Goal: Transaction & Acquisition: Register for event/course

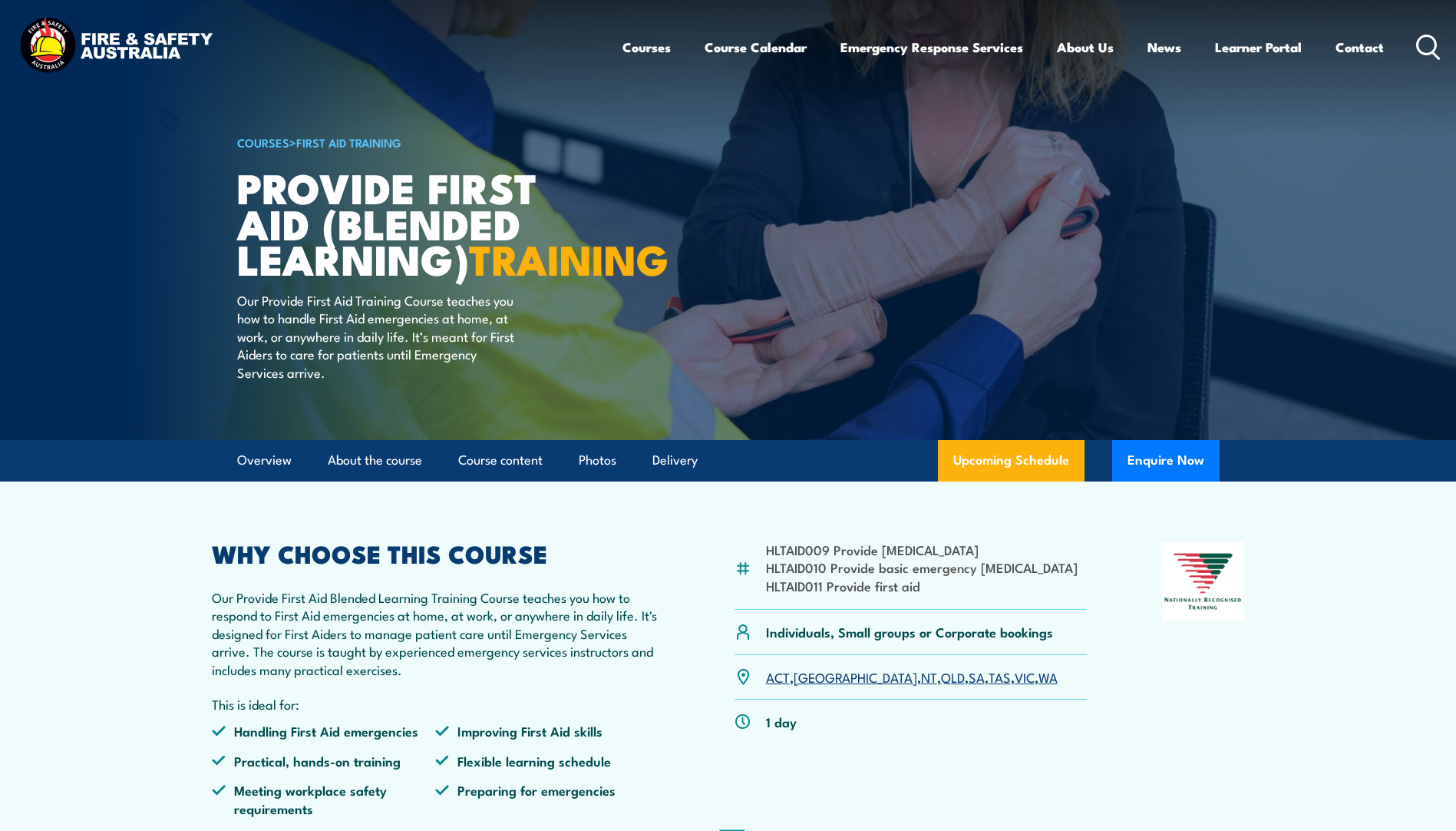
drag, startPoint x: 0, startPoint y: 0, endPoint x: 977, endPoint y: 714, distance: 1210.1
click at [1038, 685] on link "WA" at bounding box center [1048, 676] width 20 height 19
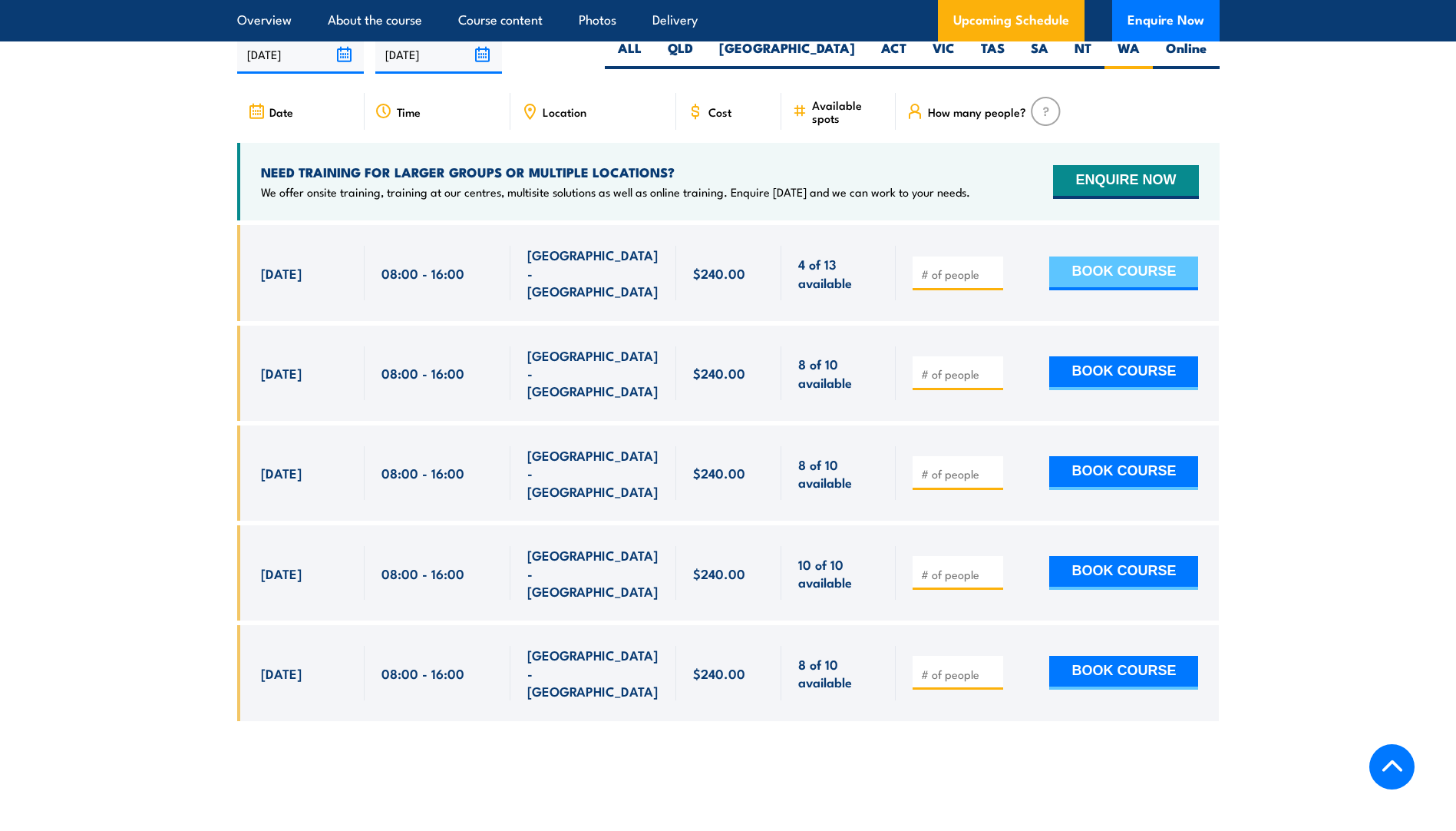
click at [1084, 283] on button "BOOK COURSE" at bounding box center [1124, 273] width 149 height 34
click at [992, 273] on input "1" at bounding box center [959, 274] width 77 height 16
type input "2"
click at [992, 271] on input "2" at bounding box center [959, 274] width 77 height 16
click at [1071, 277] on button "BOOK COURSE" at bounding box center [1124, 273] width 149 height 34
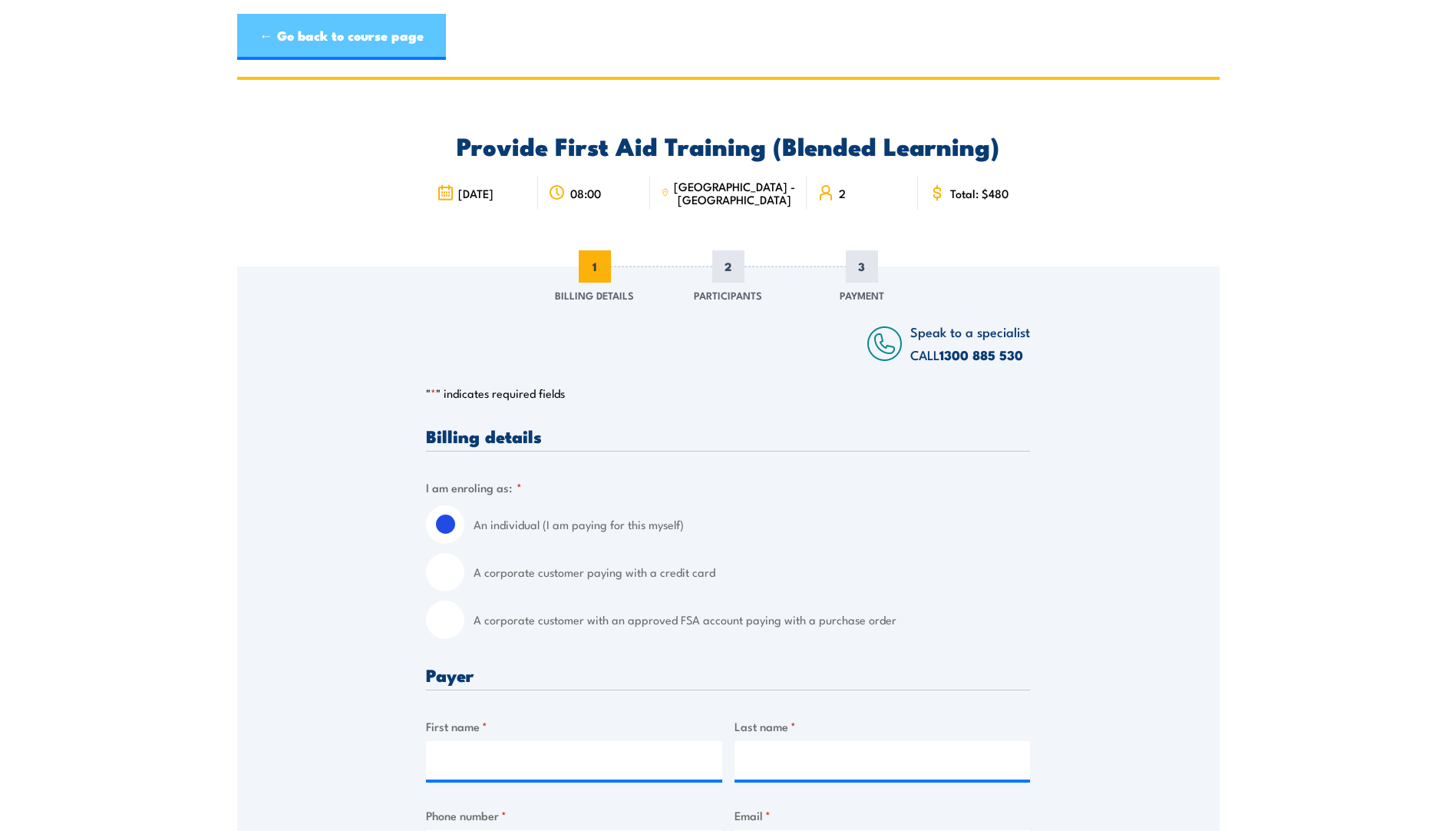
click at [426, 53] on link "← Go back to course page" at bounding box center [342, 36] width 209 height 46
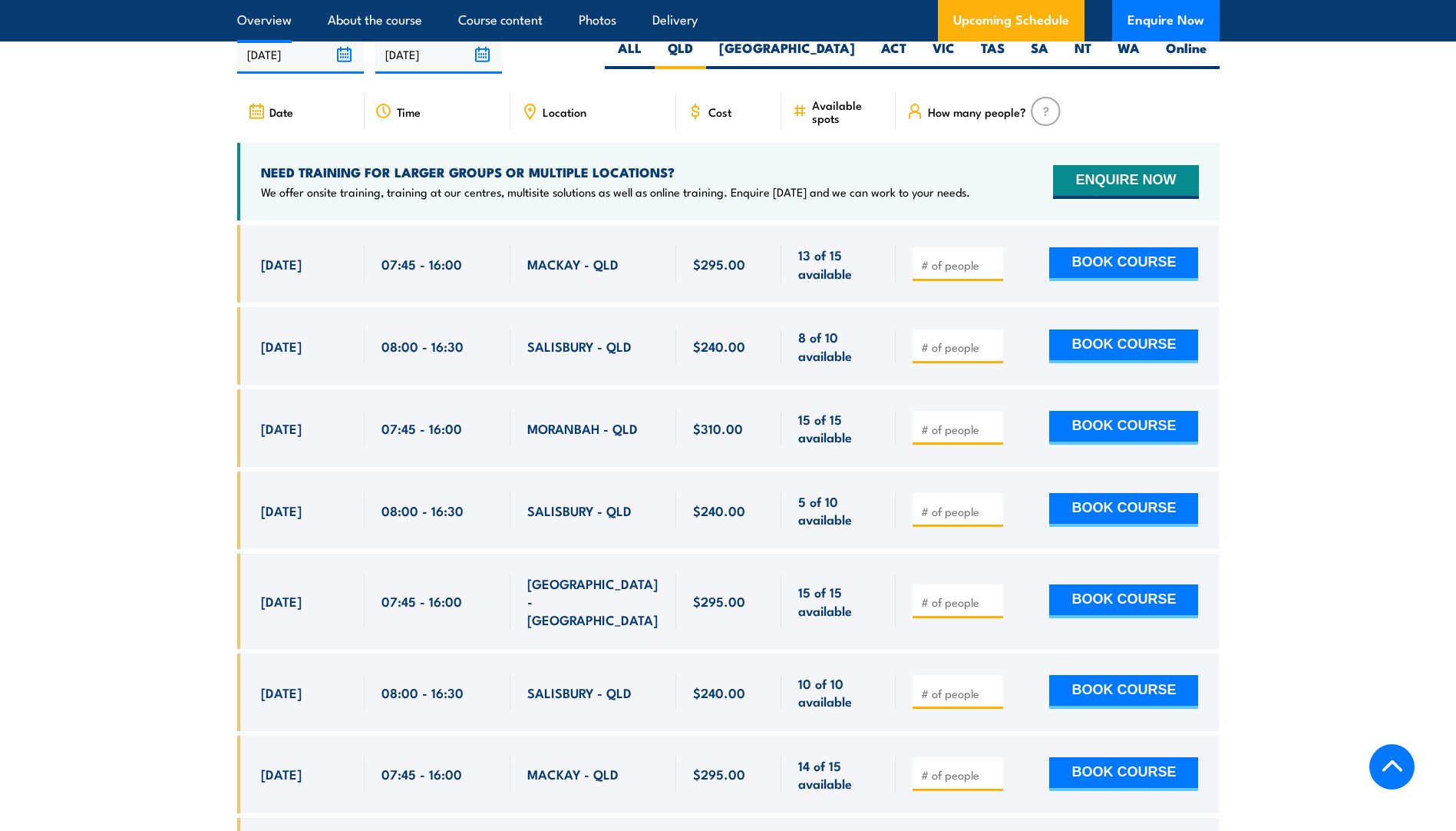
click at [286, 15] on link "Overview" at bounding box center [265, 21] width 55 height 41
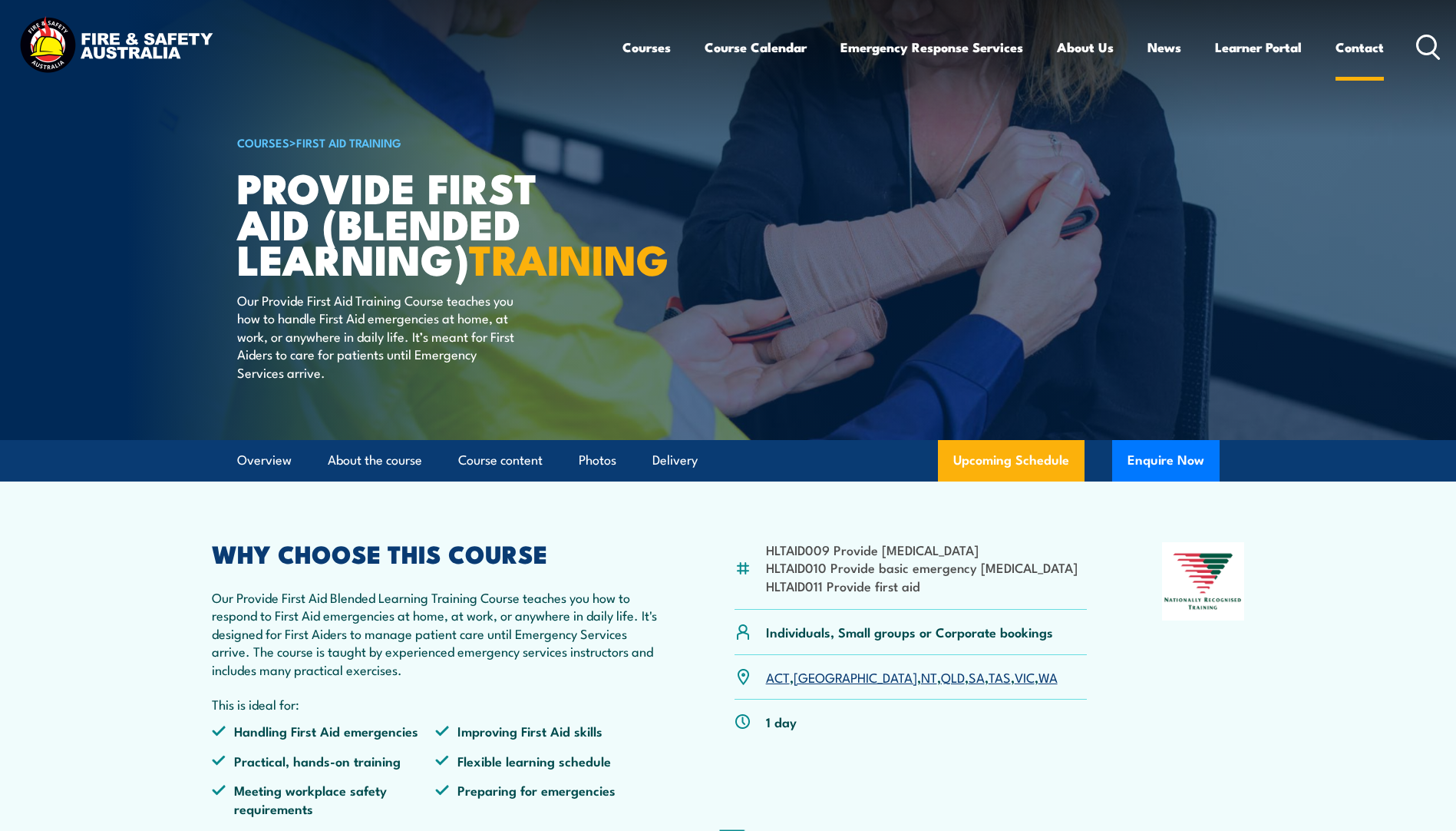
click at [1363, 52] on link "Contact" at bounding box center [1359, 47] width 48 height 41
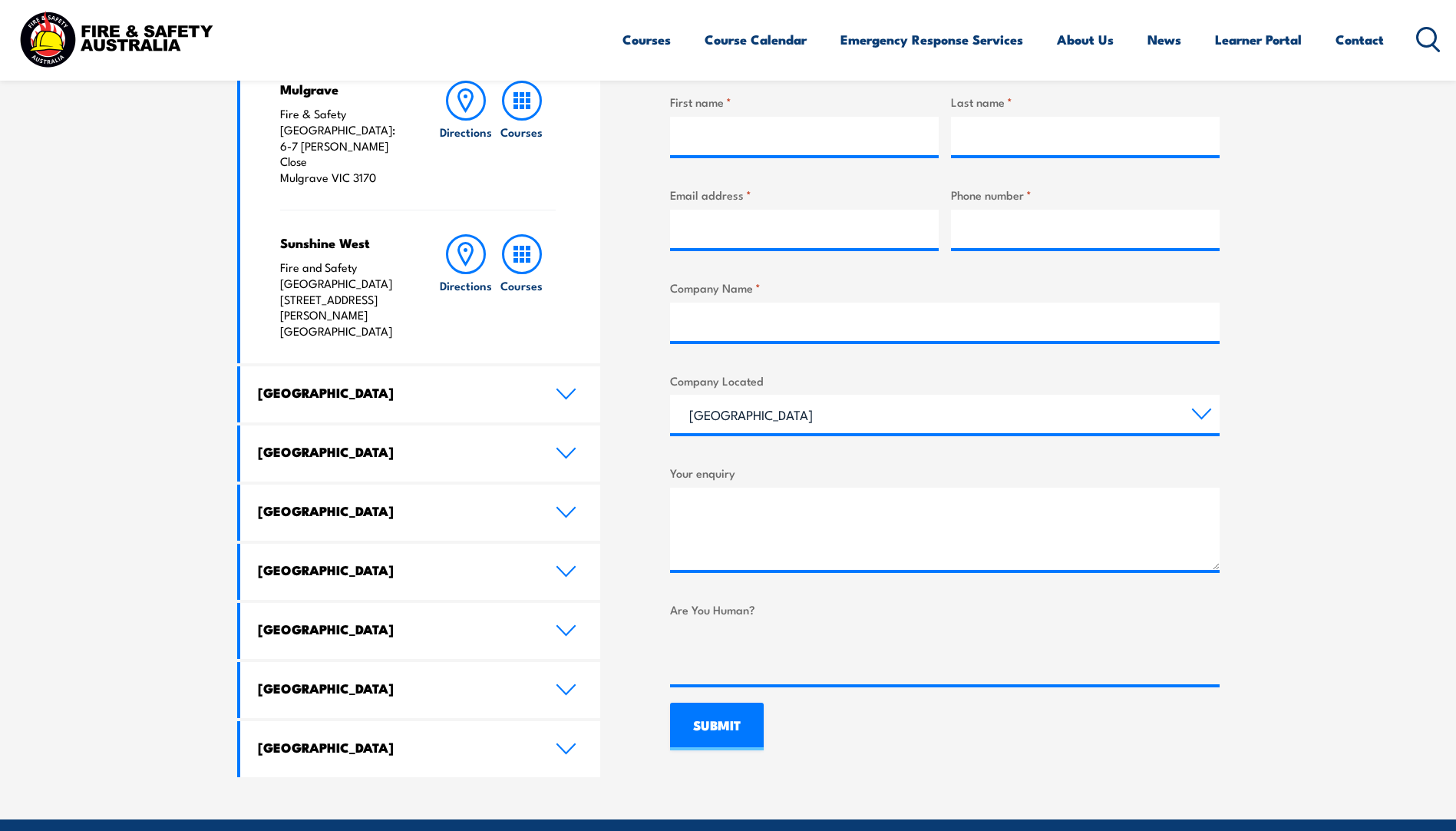
scroll to position [616, 0]
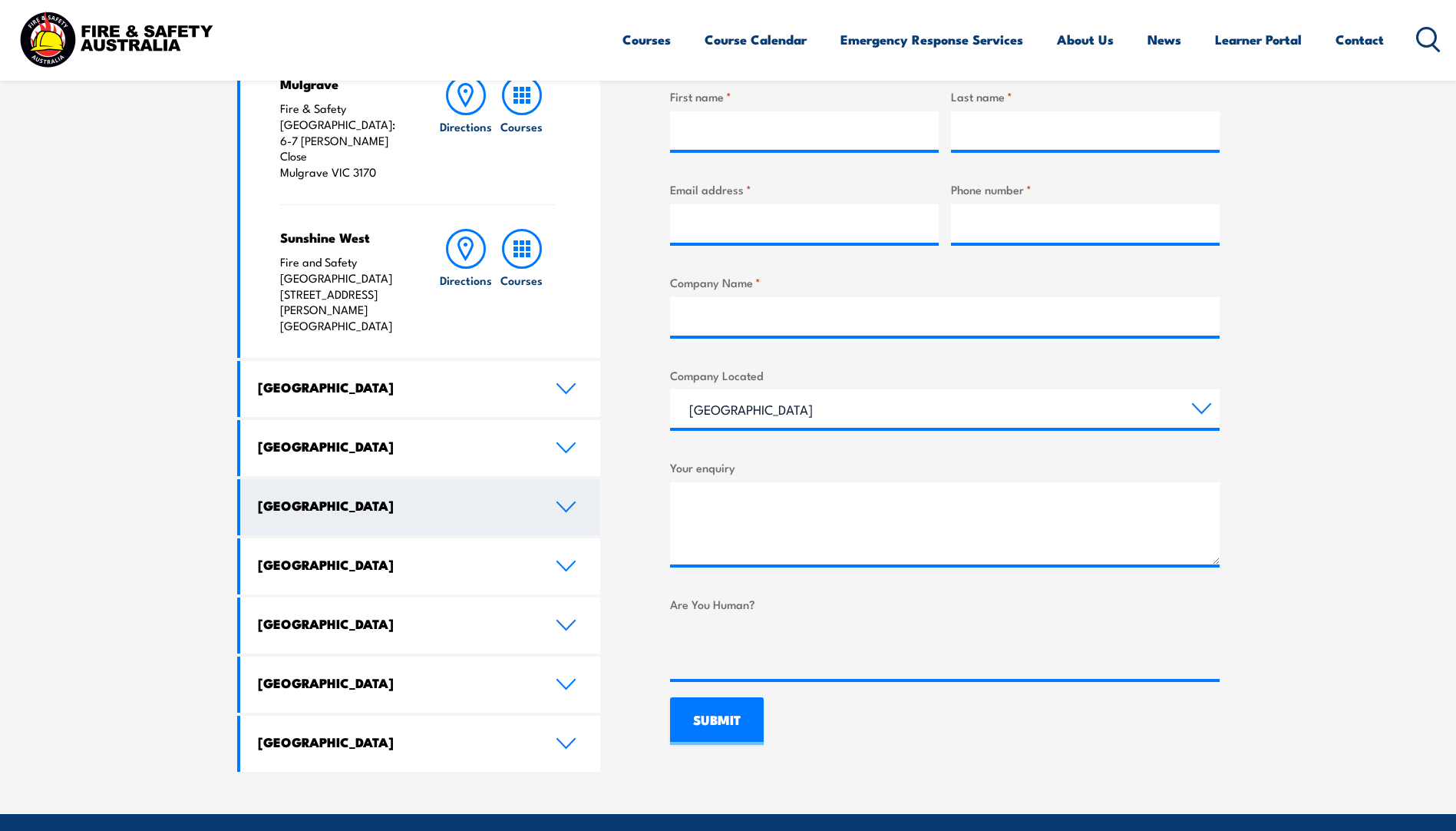
click at [564, 501] on icon at bounding box center [565, 506] width 21 height 13
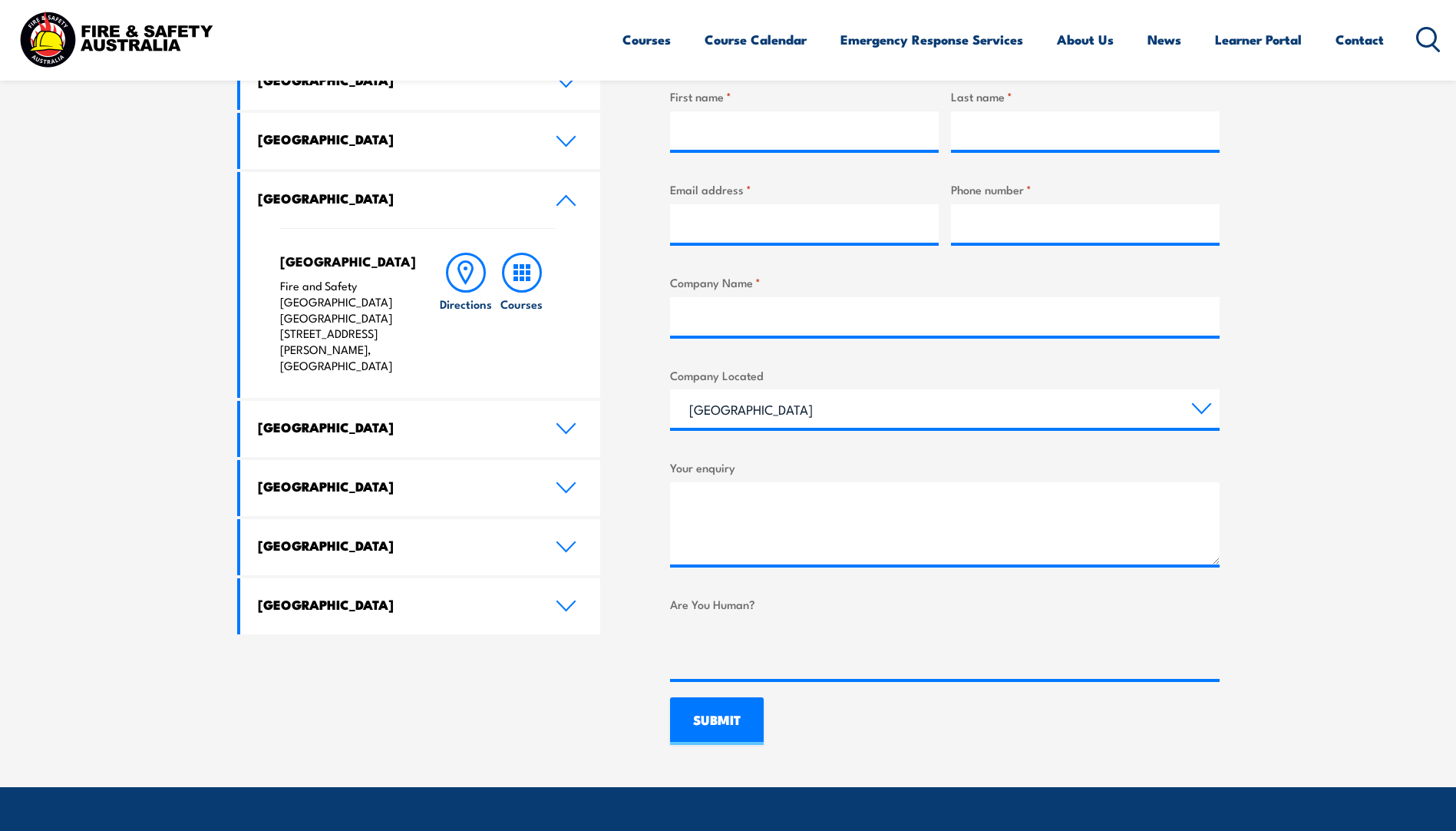
drag, startPoint x: 283, startPoint y: 320, endPoint x: 384, endPoint y: 337, distance: 102.4
click at [384, 337] on p "Fire and Safety Australia WHS Centre 128 Farrington Road, North Lake WA 6163" at bounding box center [344, 326] width 128 height 96
drag, startPoint x: 384, startPoint y: 337, endPoint x: 352, endPoint y: 327, distance: 33.5
copy p "28 Farrington Road, North Lake WA 6163"
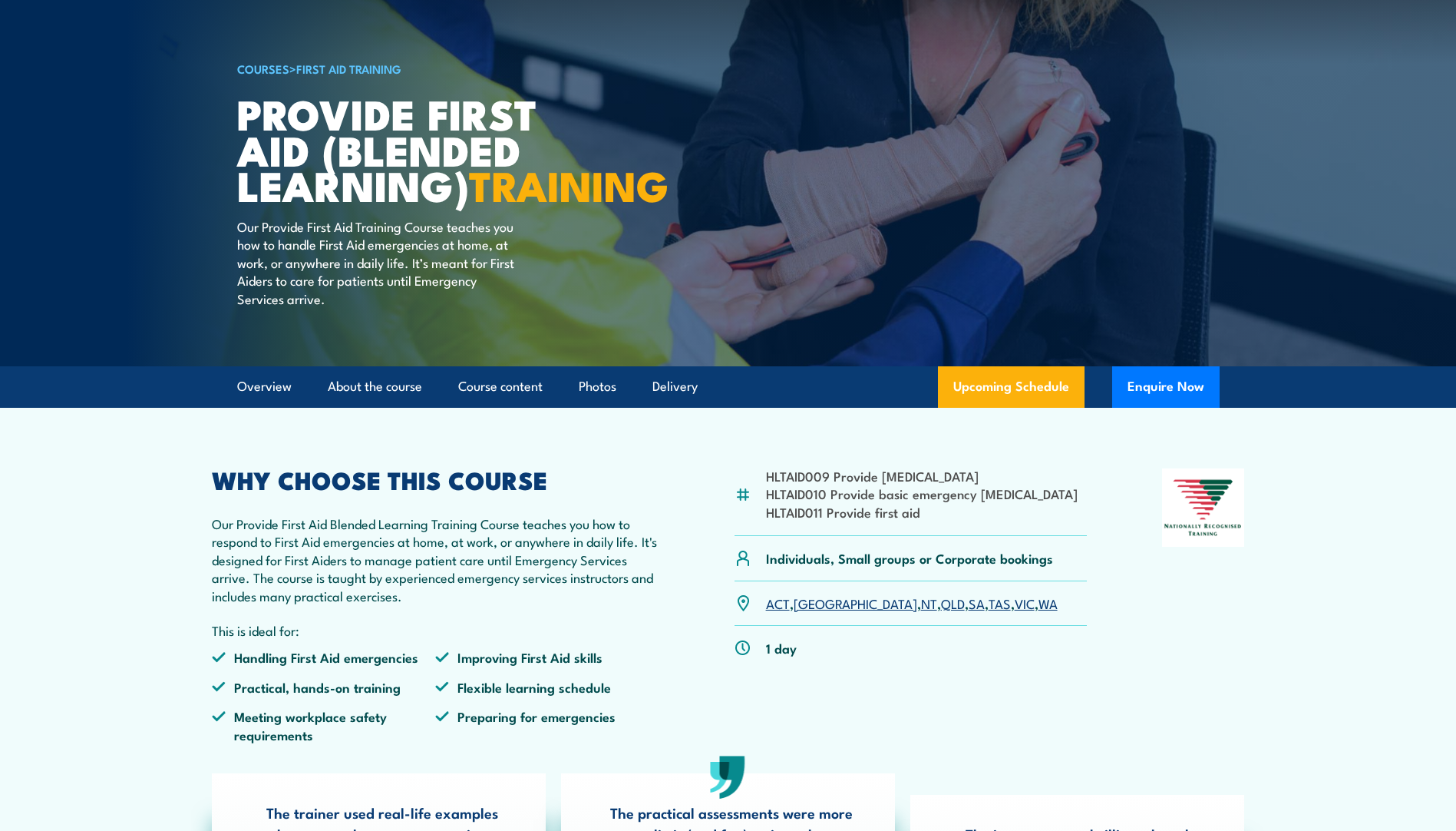
scroll to position [66, 0]
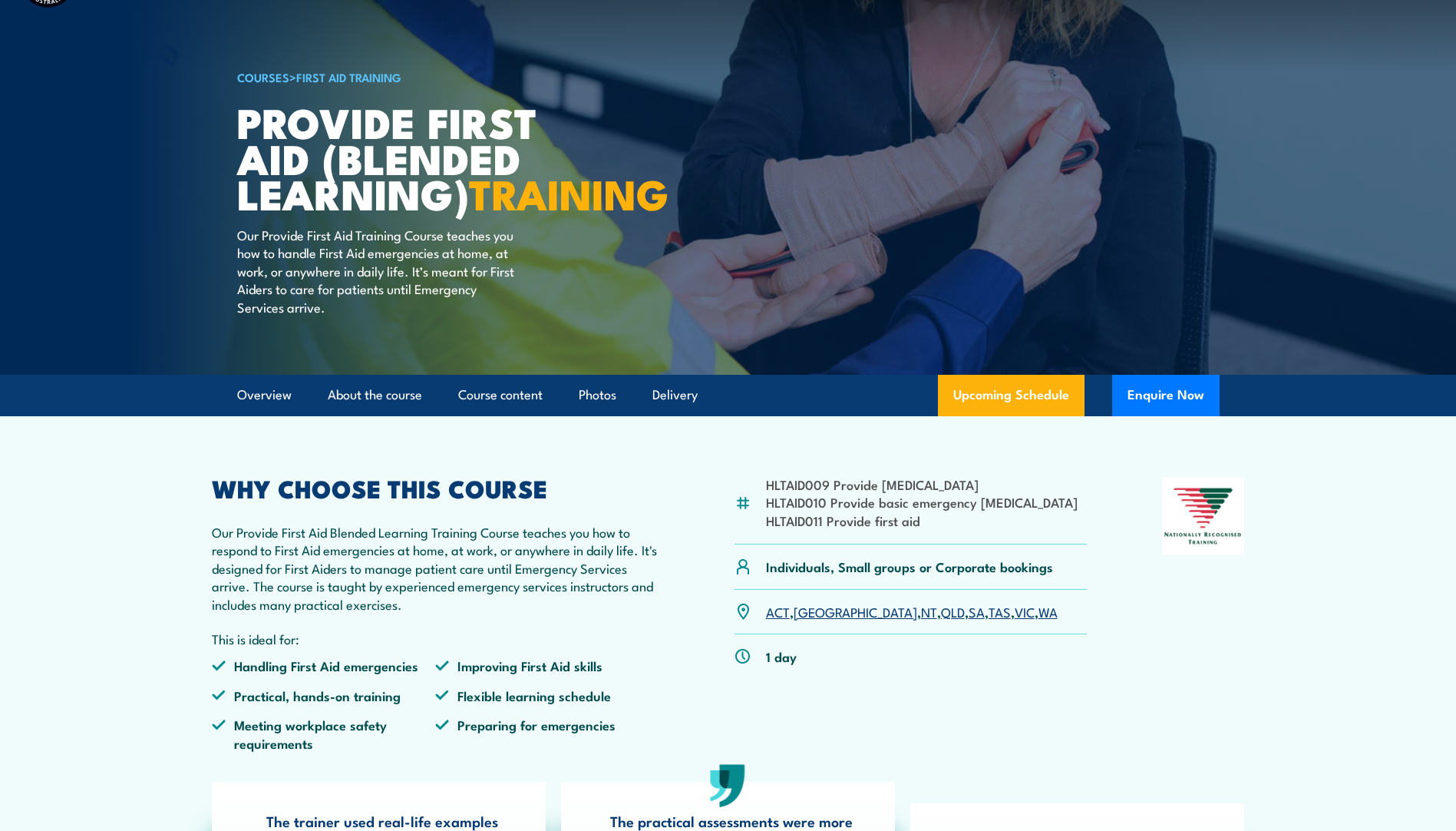
click at [1015, 620] on link "VIC" at bounding box center [1025, 611] width 20 height 19
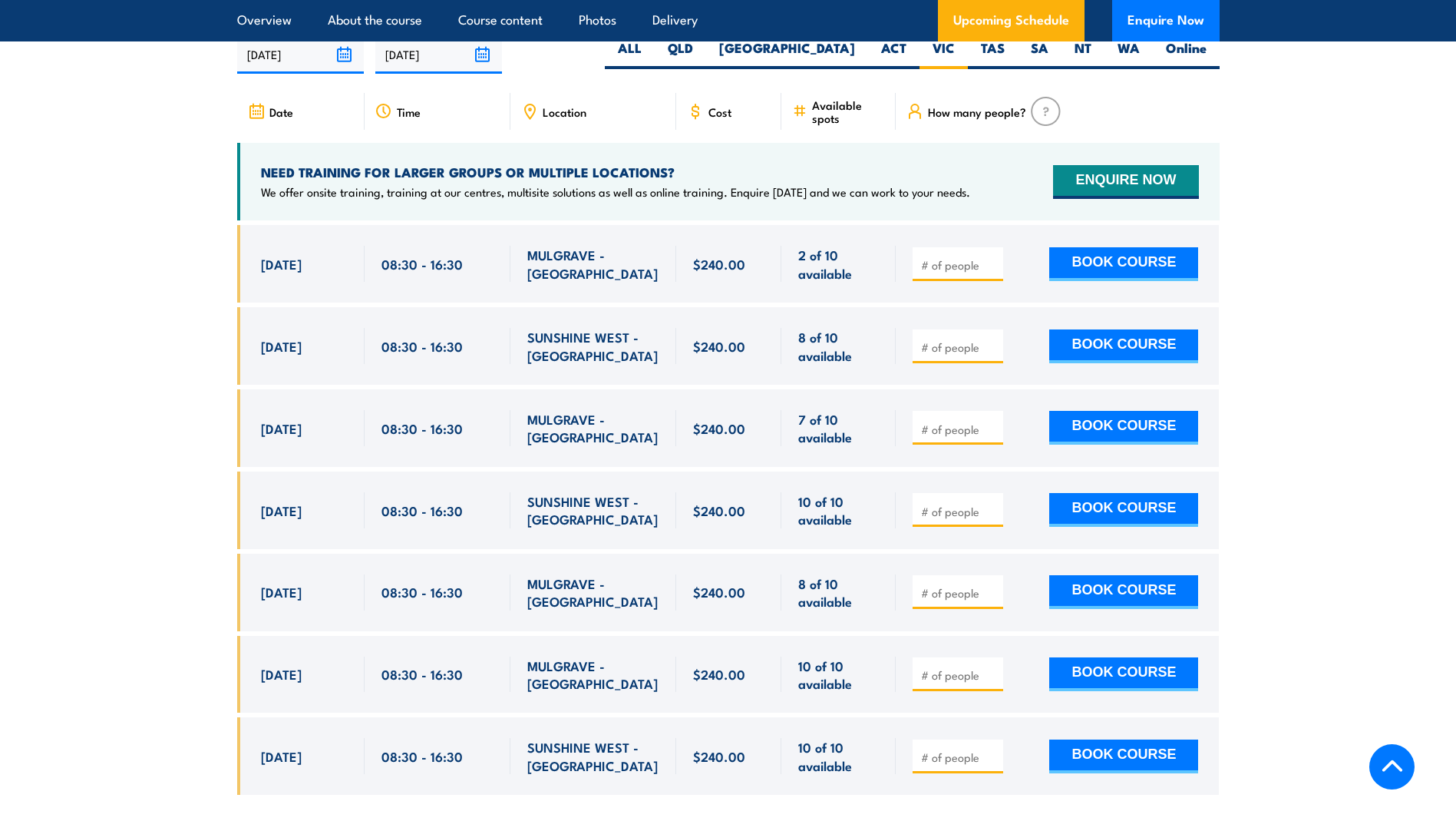
drag, startPoint x: 294, startPoint y: 287, endPoint x: 1348, endPoint y: 249, distance: 1054.7
click at [1348, 249] on section "UPCOMING SCHEDULE FOR - "Provide First Aid Training (Blended Learning)" 19/08/2…" at bounding box center [728, 403] width 1456 height 829
drag, startPoint x: 627, startPoint y: 277, endPoint x: 528, endPoint y: 276, distance: 99.0
click at [528, 276] on span "MULGRAVE - [GEOGRAPHIC_DATA]" at bounding box center [593, 263] width 132 height 36
drag, startPoint x: 528, startPoint y: 276, endPoint x: 552, endPoint y: 277, distance: 24.0
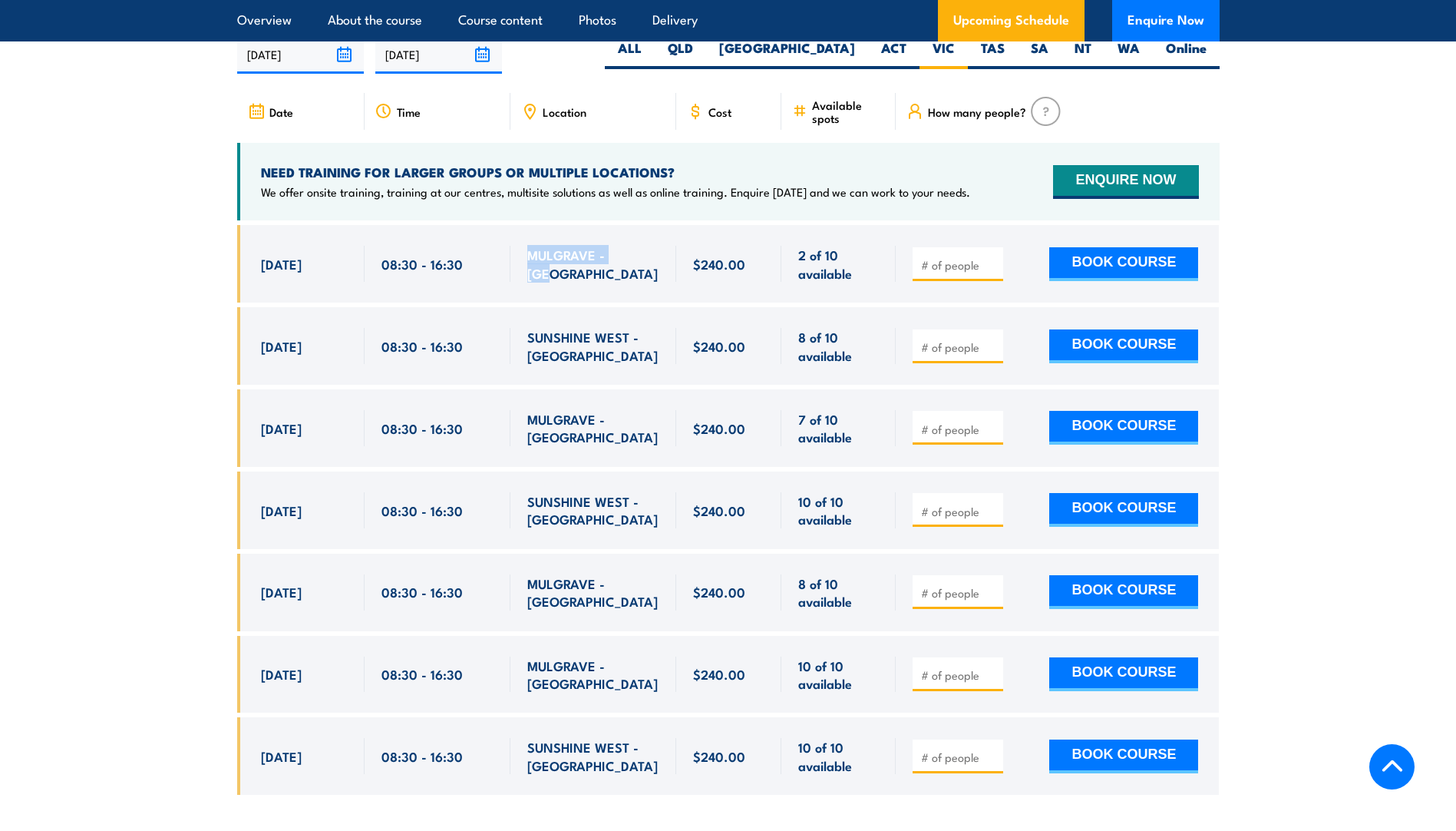
copy span "MULGRAVE - [GEOGRAPHIC_DATA]"
drag, startPoint x: 583, startPoint y: 351, endPoint x: 562, endPoint y: 367, distance: 26.4
click at [562, 364] on span "SUNSHINE WEST - [GEOGRAPHIC_DATA]" at bounding box center [593, 345] width 132 height 36
drag, startPoint x: 562, startPoint y: 367, endPoint x: 526, endPoint y: 352, distance: 39.0
click at [526, 352] on div "SUNSHINE WEST - [GEOGRAPHIC_DATA]" at bounding box center [594, 345] width 166 height 77
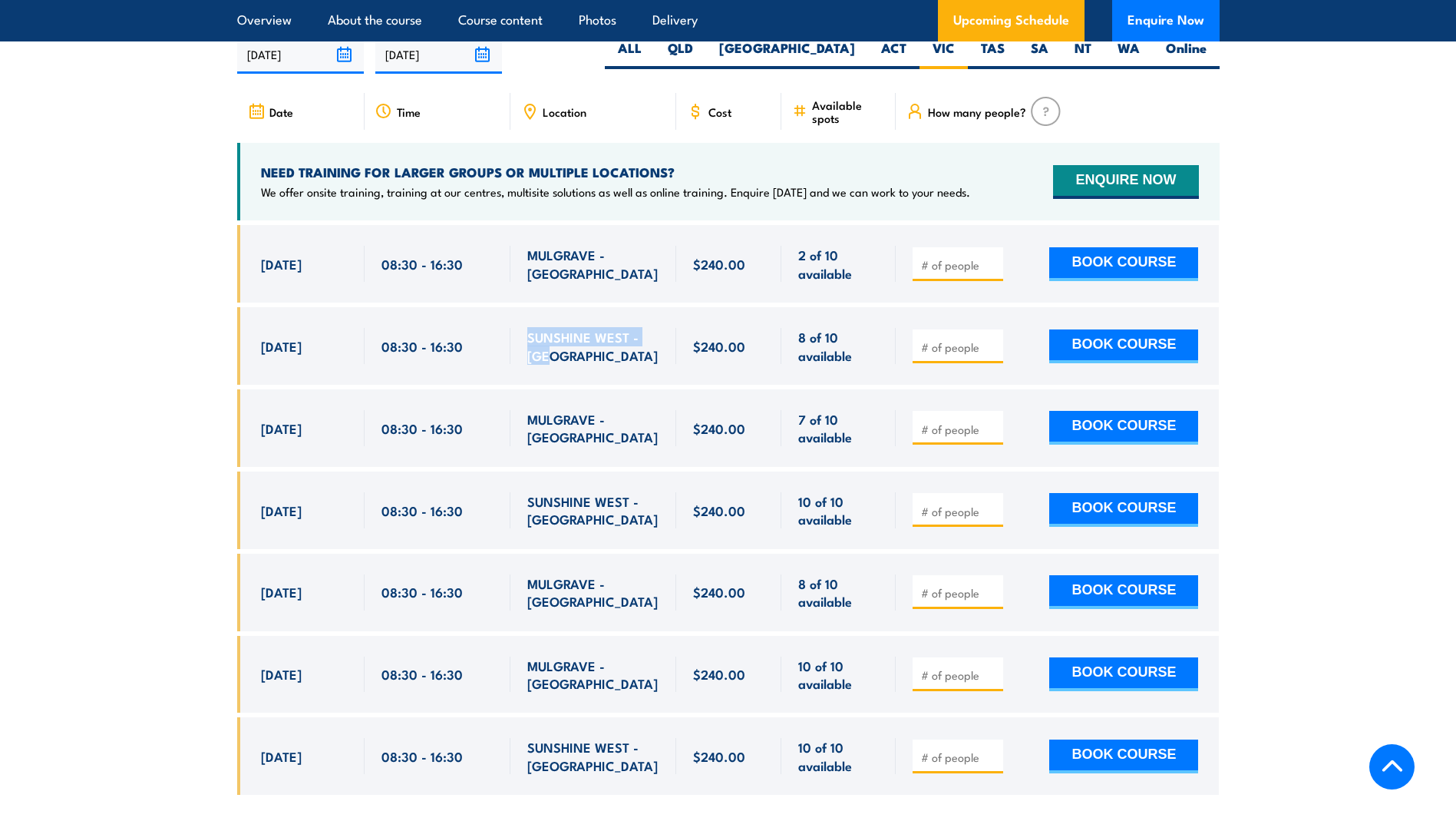
drag, startPoint x: 526, startPoint y: 352, endPoint x: 534, endPoint y: 352, distance: 8.0
copy span "SUNSHINE WEST - [GEOGRAPHIC_DATA]"
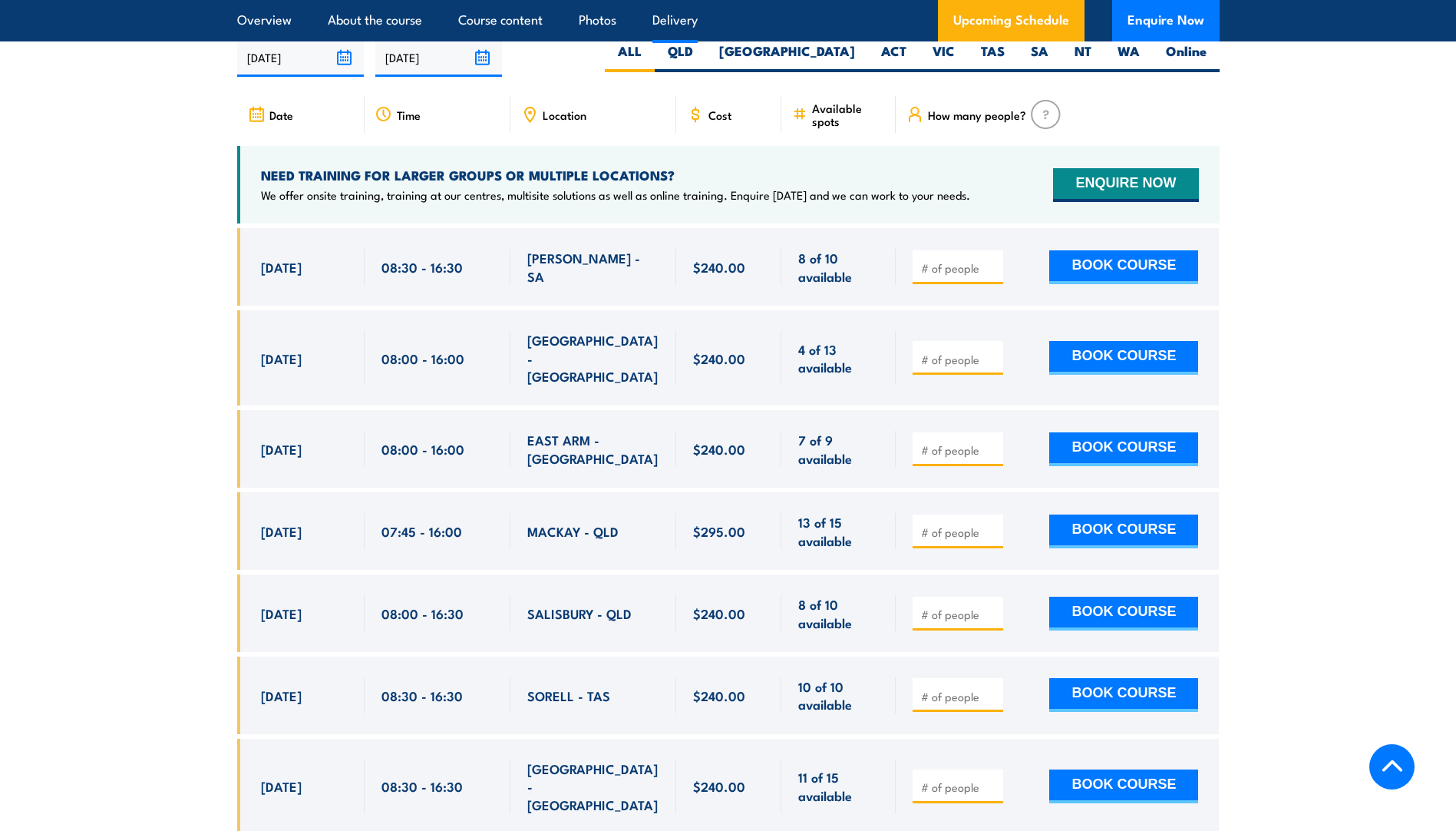
scroll to position [3041, 0]
